Goal: Information Seeking & Learning: Learn about a topic

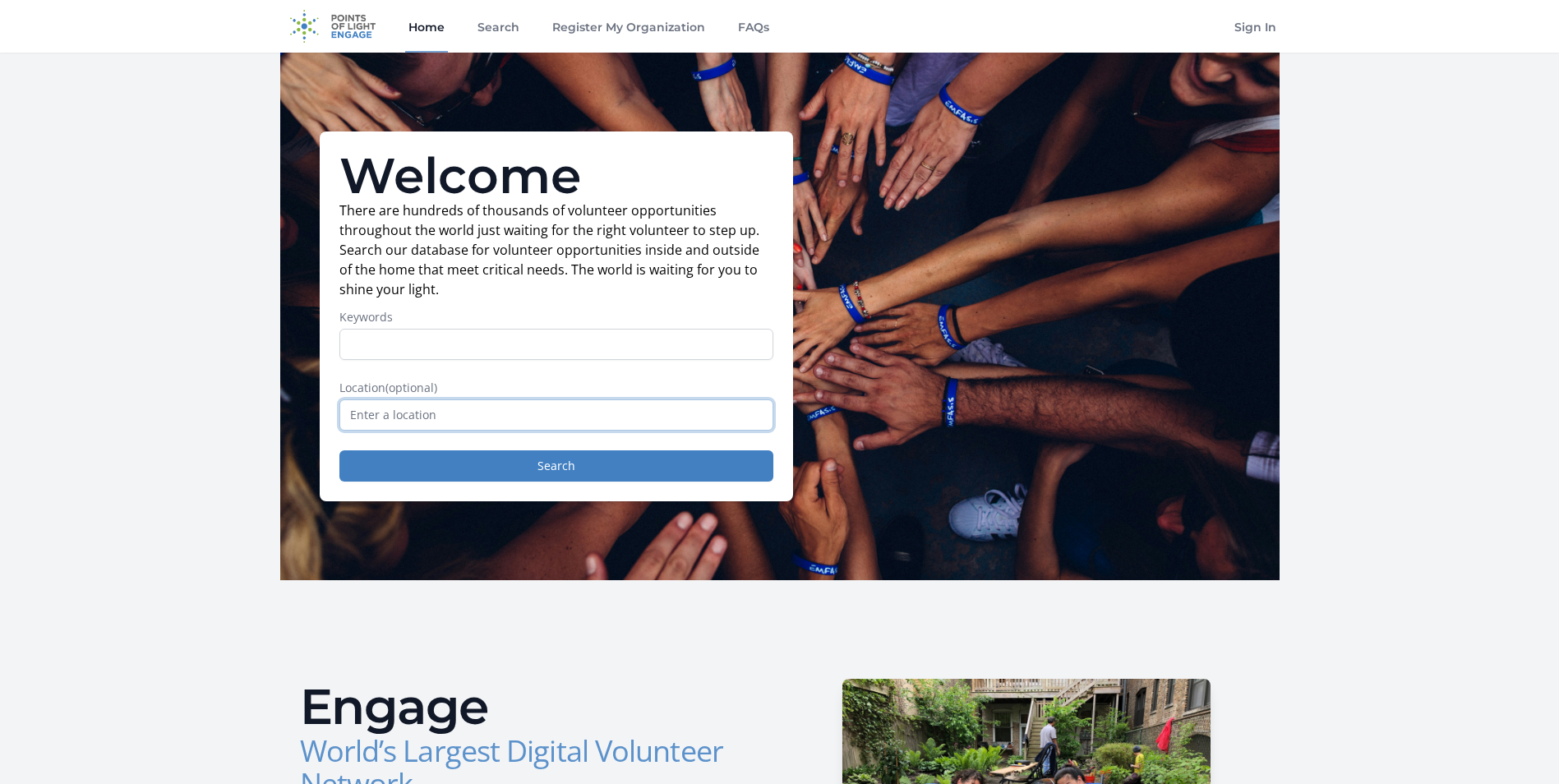
click at [526, 417] on input "text" at bounding box center [556, 414] width 434 height 31
click at [432, 340] on input "Keywords" at bounding box center [556, 343] width 434 height 31
type input "remote"
click at [340, 450] on button "Search" at bounding box center [556, 465] width 434 height 31
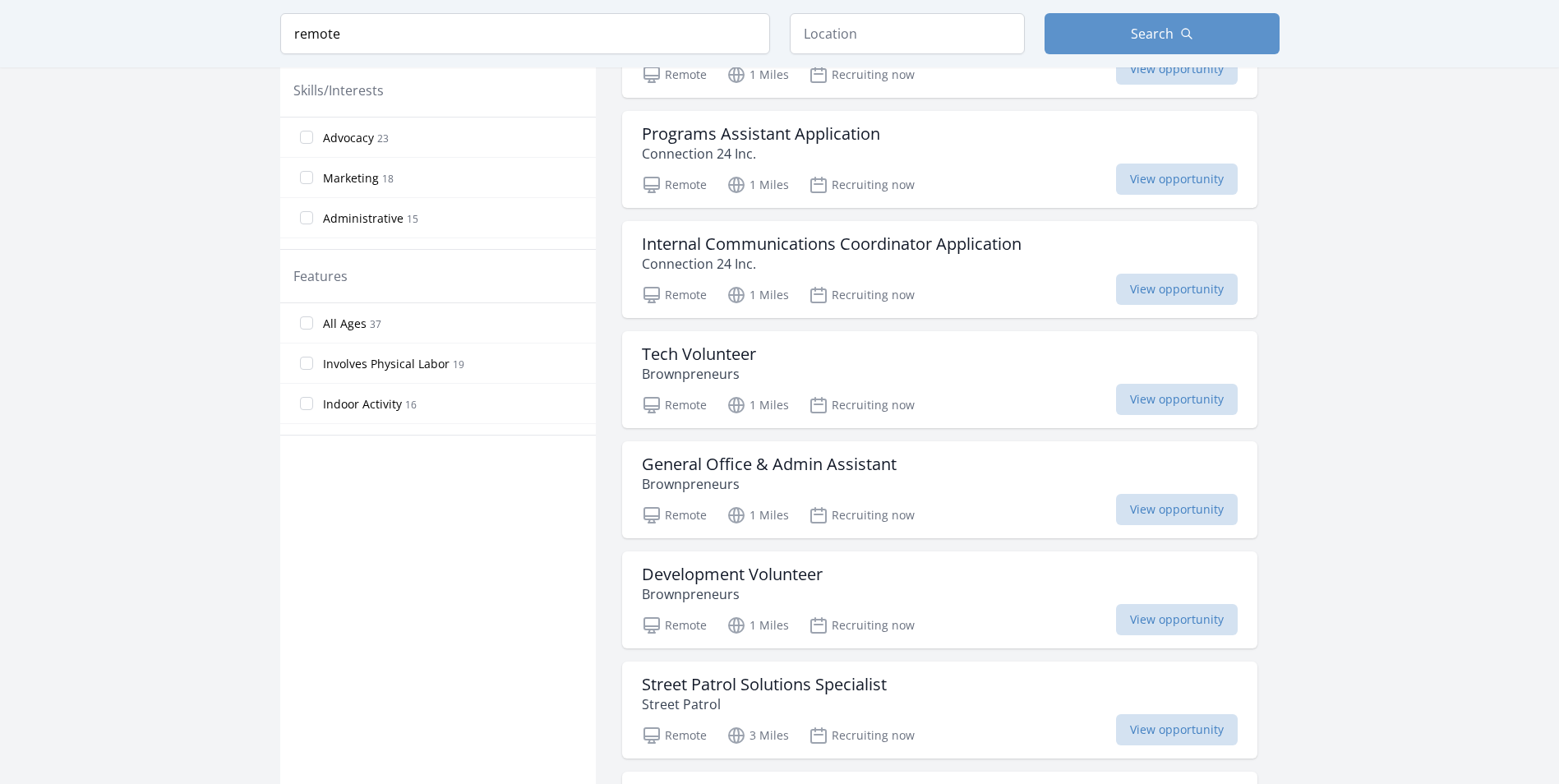
scroll to position [903, 0]
